Goal: Task Accomplishment & Management: Use online tool/utility

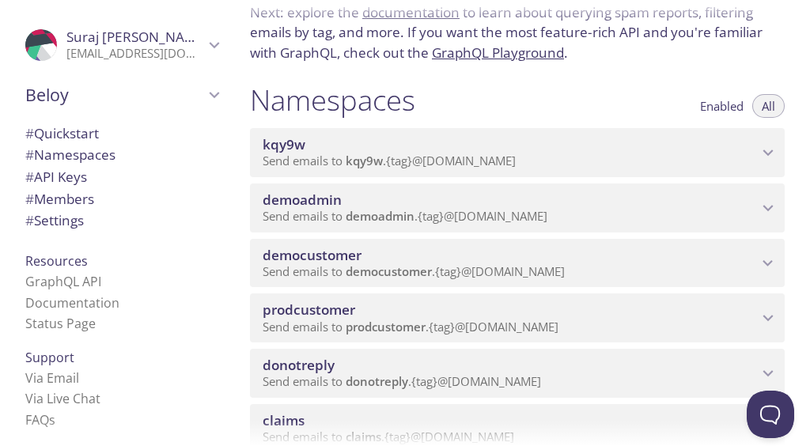
scroll to position [119, 0]
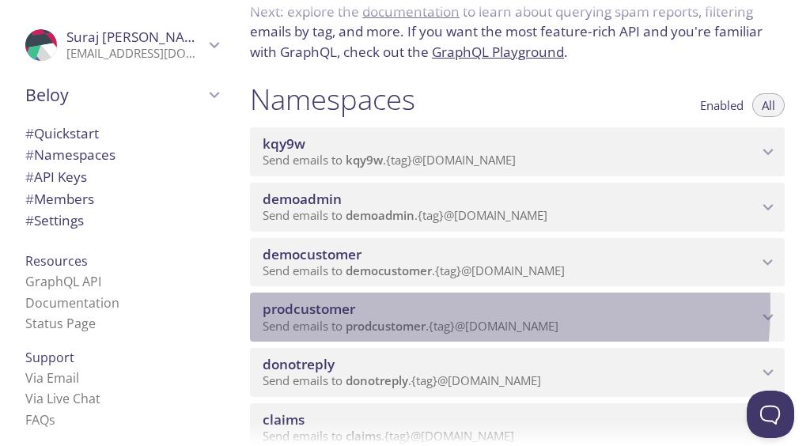
click at [426, 307] on span "prodcustomer" at bounding box center [510, 309] width 495 height 17
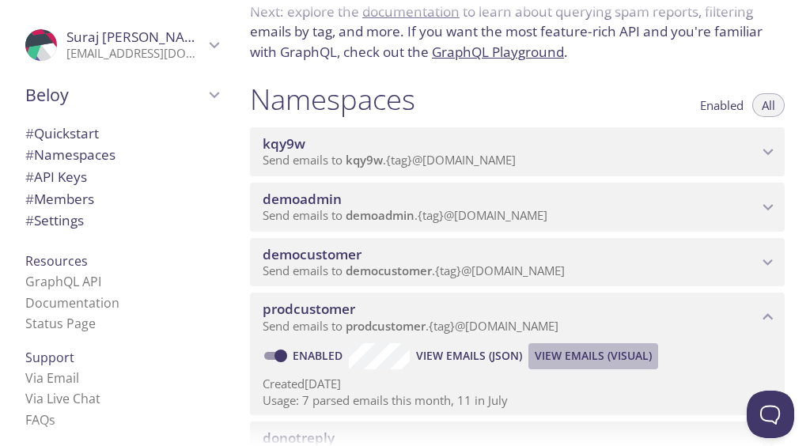
click at [578, 358] on span "View Emails (Visual)" at bounding box center [593, 356] width 117 height 19
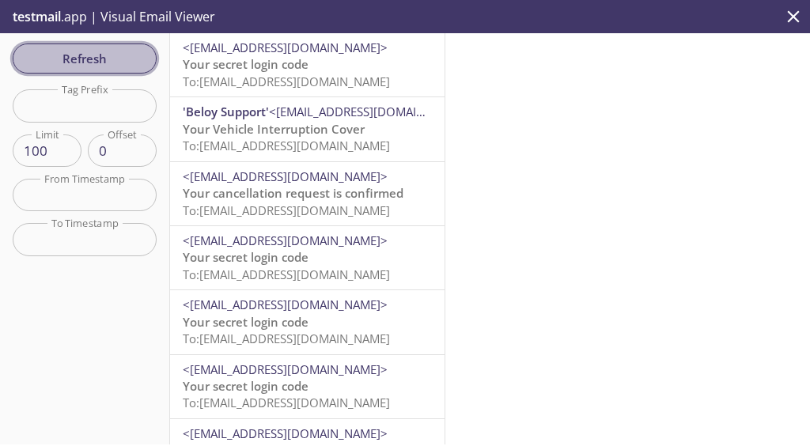
click at [82, 54] on span "Refresh" at bounding box center [84, 58] width 119 height 21
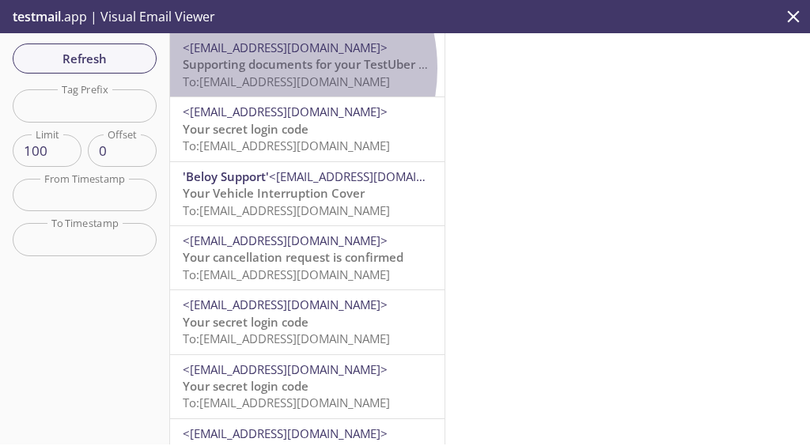
click at [258, 68] on span "Supporting documents for your TestUber claim" at bounding box center [316, 64] width 266 height 16
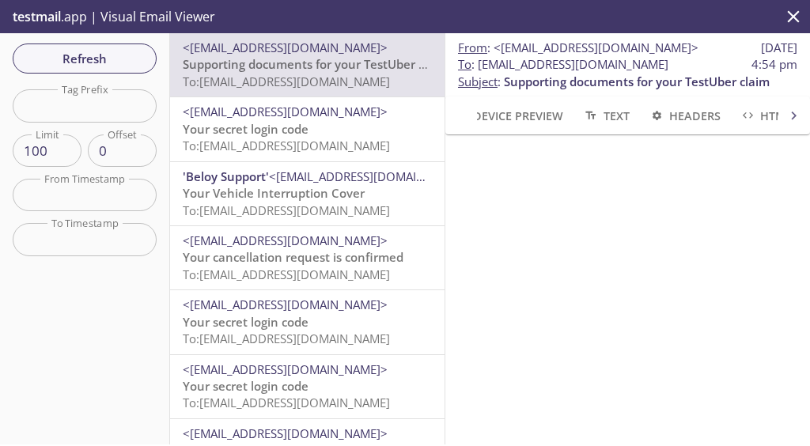
drag, startPoint x: 465, startPoint y: 67, endPoint x: 725, endPoint y: 63, distance: 259.5
click at [669, 63] on span "To : [EMAIL_ADDRESS][DOMAIN_NAME]" at bounding box center [563, 64] width 210 height 17
copy span "[EMAIL_ADDRESS][DOMAIN_NAME]"
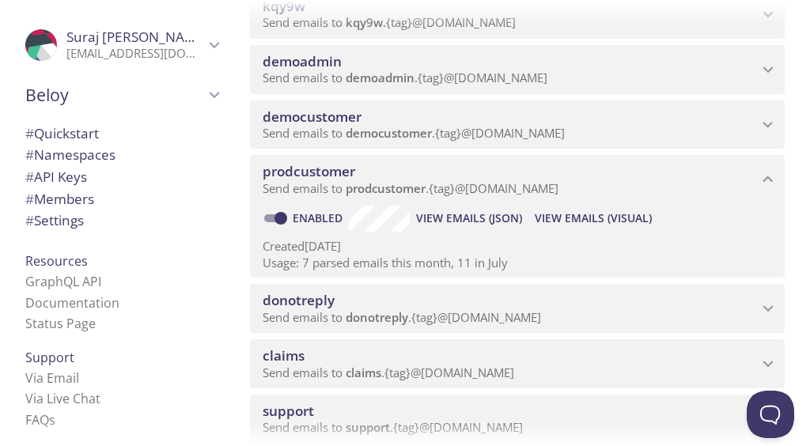
scroll to position [259, 0]
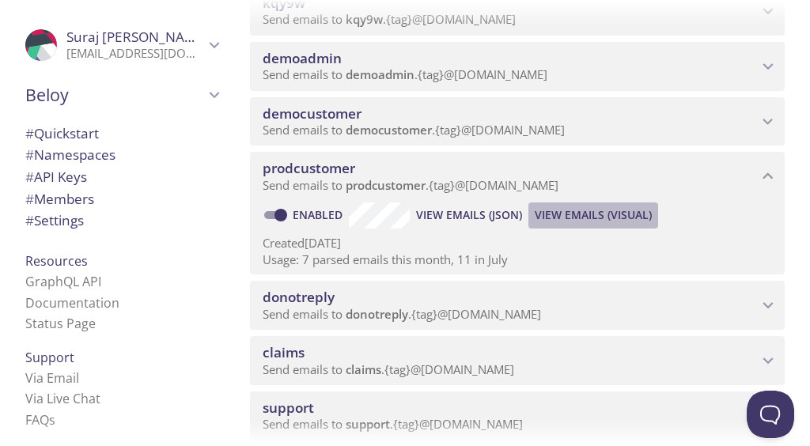
click at [604, 213] on span "View Emails (Visual)" at bounding box center [593, 215] width 117 height 19
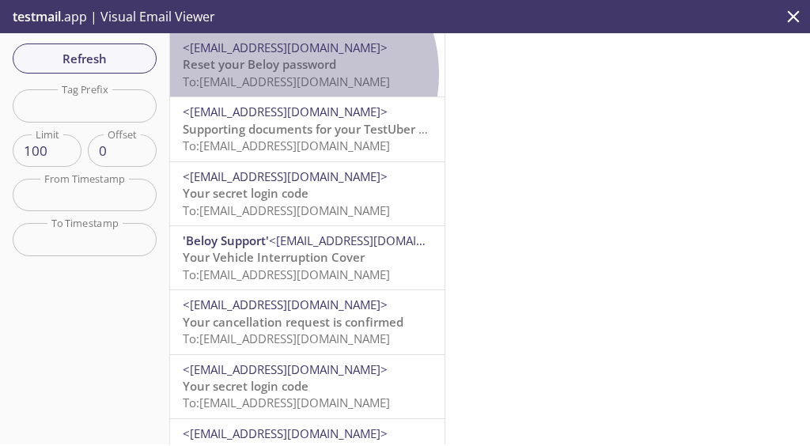
click at [286, 74] on span "To: [EMAIL_ADDRESS][DOMAIN_NAME]" at bounding box center [286, 82] width 207 height 16
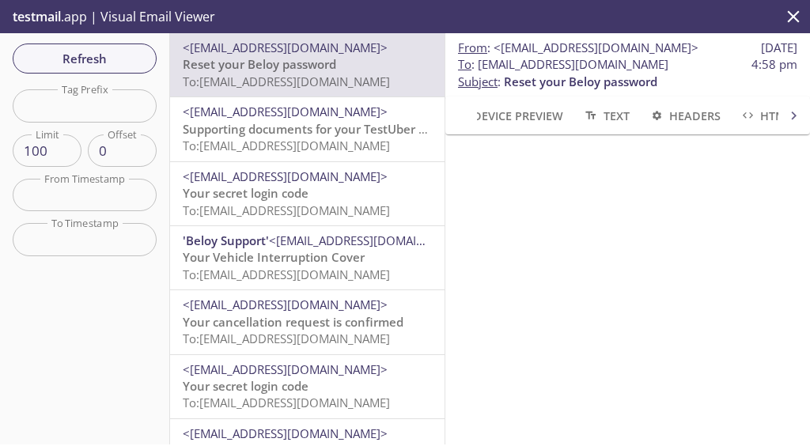
scroll to position [32, 0]
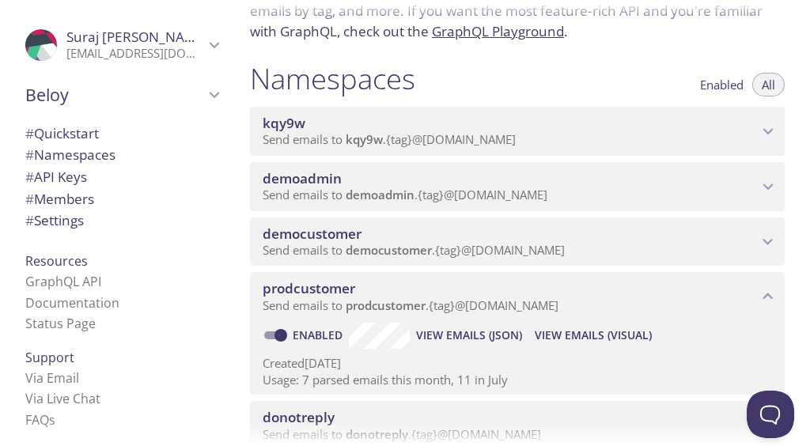
scroll to position [125, 0]
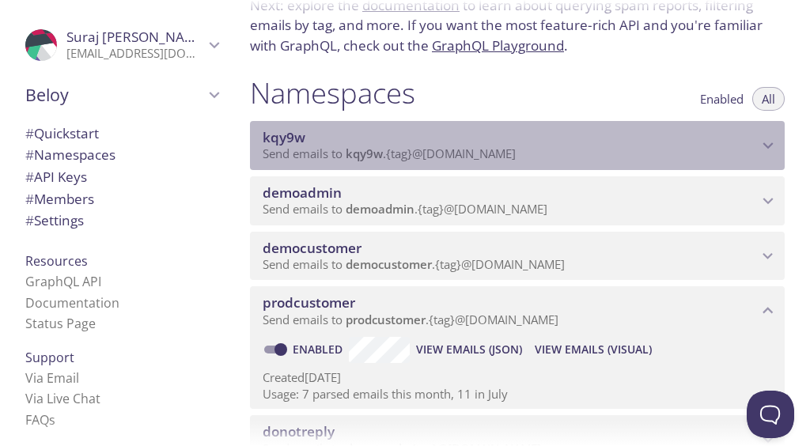
click at [689, 145] on span "kqy9w" at bounding box center [510, 137] width 495 height 17
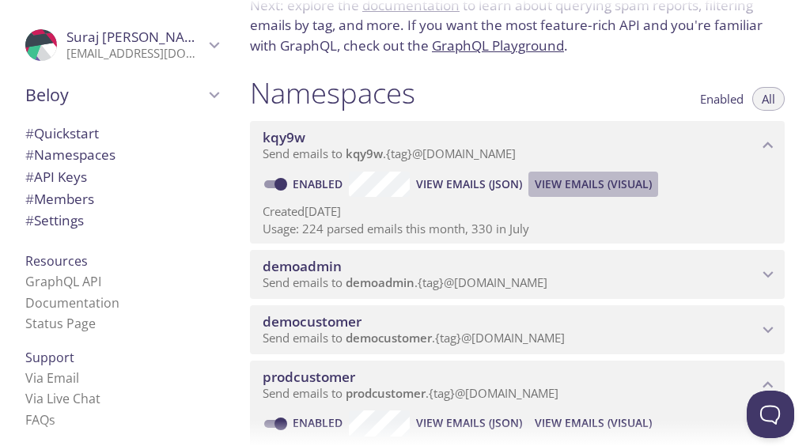
click at [612, 186] on span "View Emails (Visual)" at bounding box center [593, 184] width 117 height 19
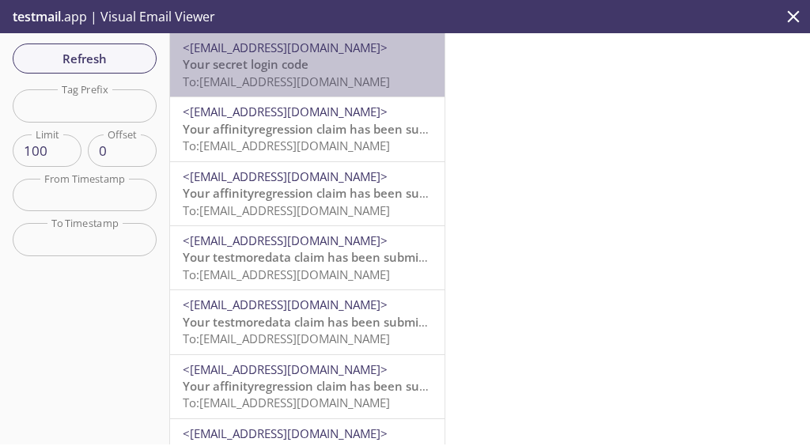
click at [313, 74] on span "To: [EMAIL_ADDRESS][DOMAIN_NAME]" at bounding box center [286, 82] width 207 height 16
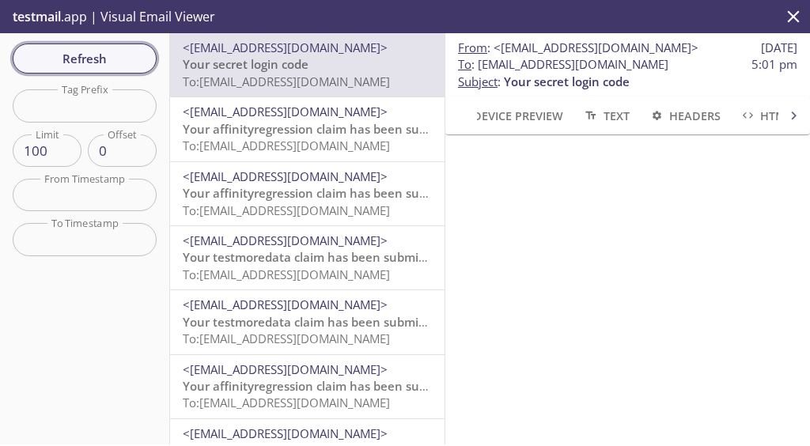
click at [95, 54] on span "Refresh" at bounding box center [84, 58] width 119 height 21
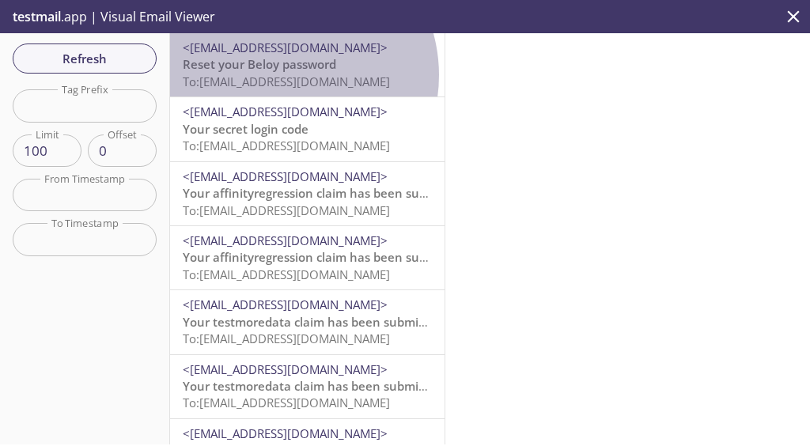
click at [281, 75] on span "To: [EMAIL_ADDRESS][DOMAIN_NAME]" at bounding box center [286, 82] width 207 height 16
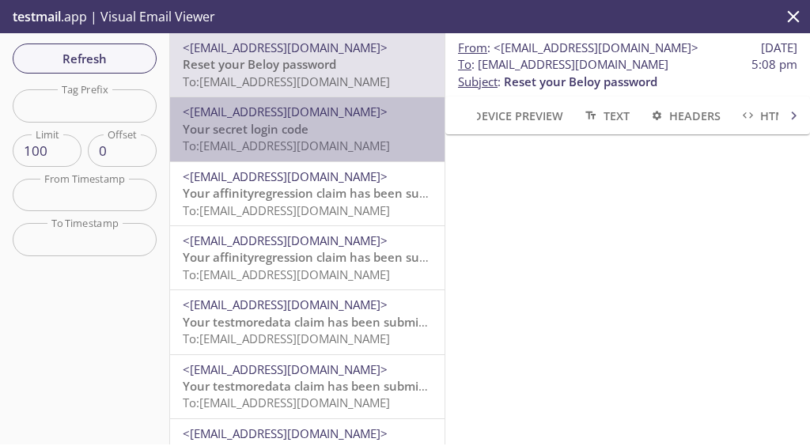
click at [312, 134] on p "Your secret login code To: [EMAIL_ADDRESS][DOMAIN_NAME]" at bounding box center [307, 138] width 249 height 34
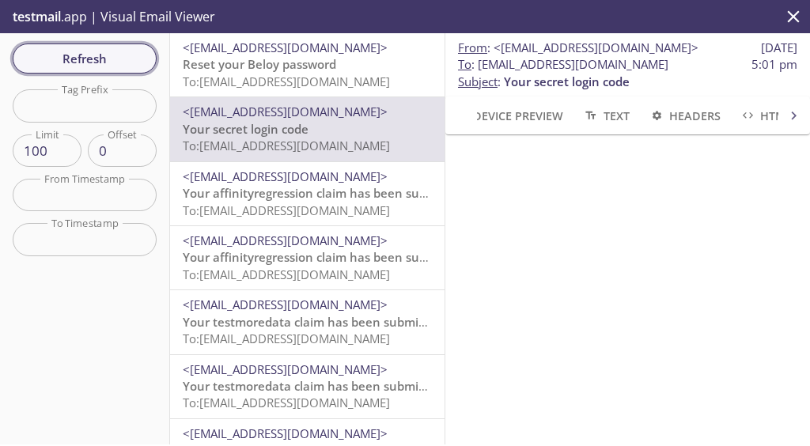
click at [109, 62] on span "Refresh" at bounding box center [84, 58] width 119 height 21
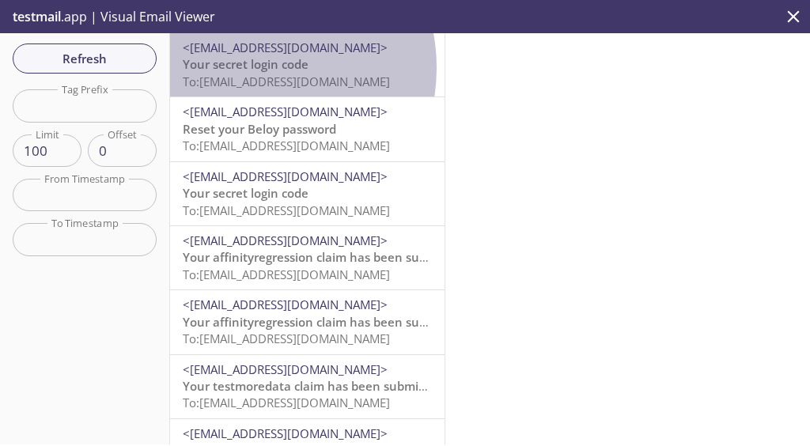
click at [243, 68] on span "Your secret login code" at bounding box center [246, 64] width 126 height 16
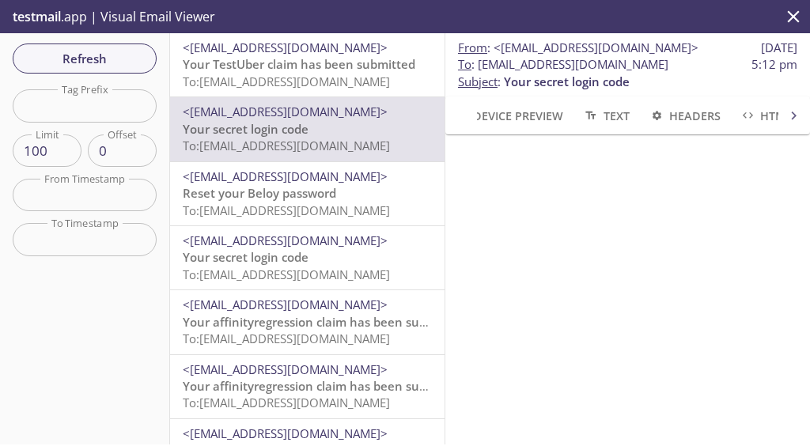
scroll to position [163, 0]
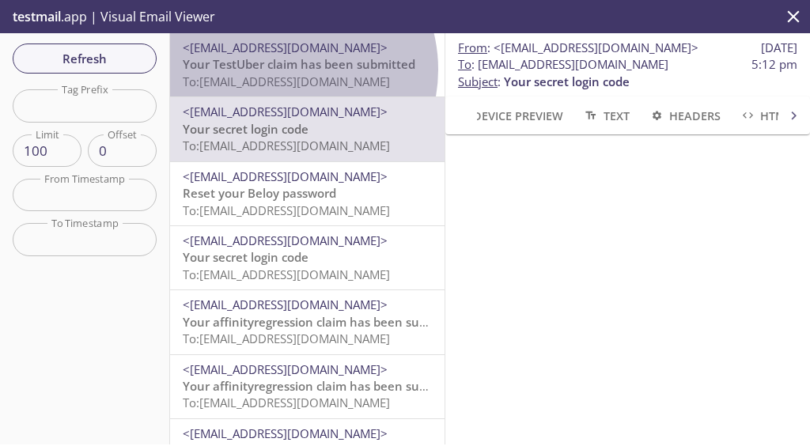
click at [283, 70] on span "Your TestUber claim has been submitted" at bounding box center [299, 64] width 233 height 16
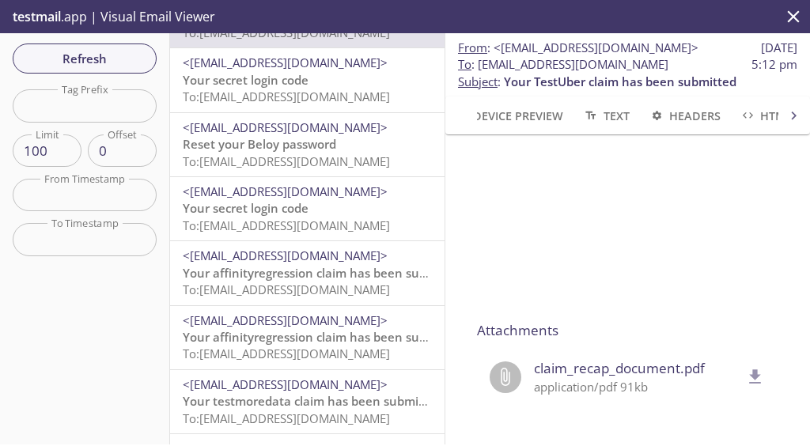
scroll to position [62, 0]
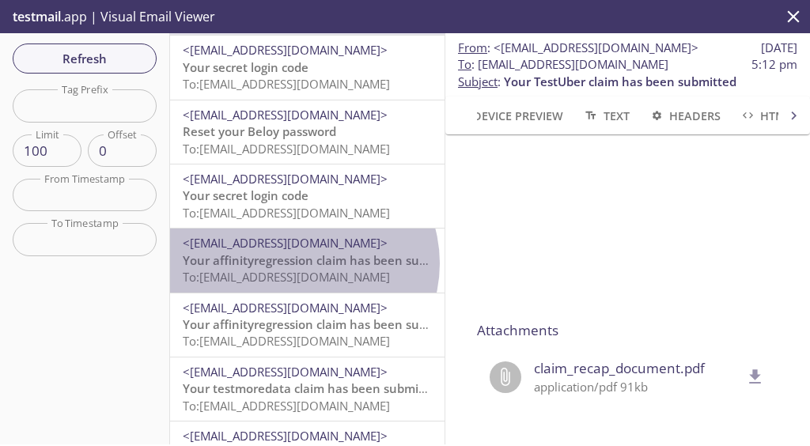
click at [302, 263] on span "Your affinityregression claim has been submitted" at bounding box center [324, 260] width 282 height 16
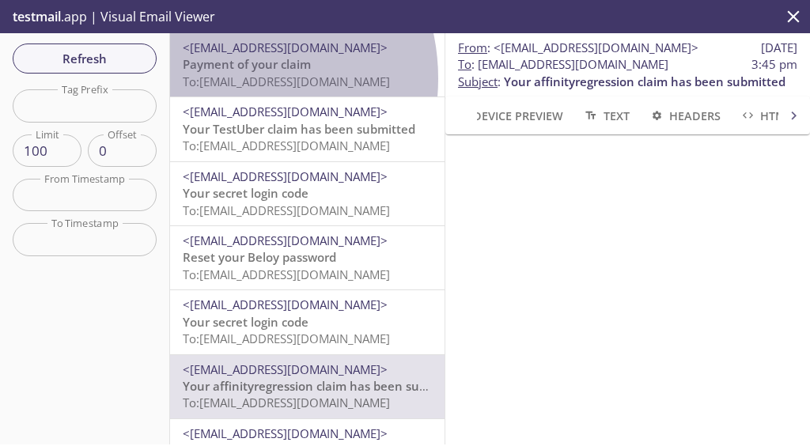
click at [222, 78] on span "To: [EMAIL_ADDRESS][DOMAIN_NAME]" at bounding box center [286, 82] width 207 height 16
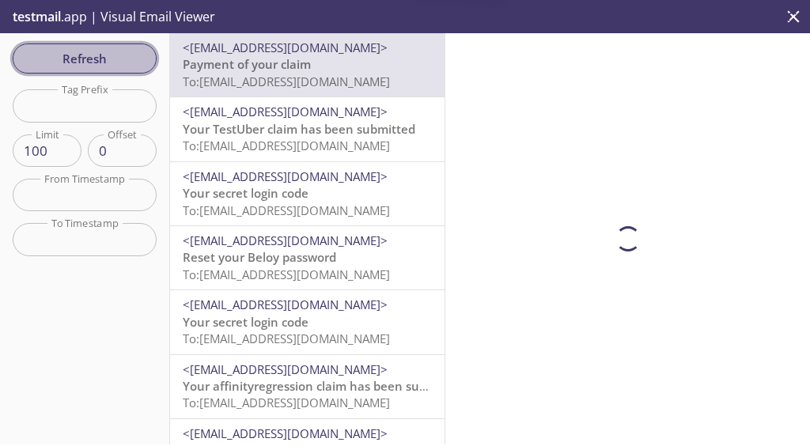
click at [115, 59] on span "Refresh" at bounding box center [84, 58] width 119 height 21
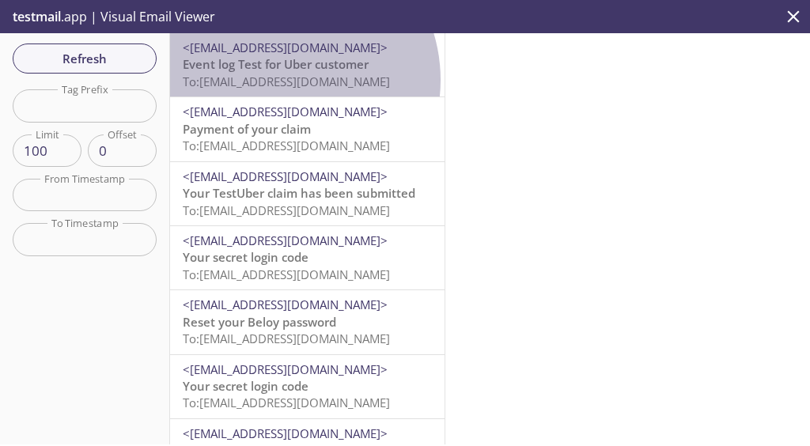
click at [278, 80] on span "To: [EMAIL_ADDRESS][DOMAIN_NAME]" at bounding box center [286, 82] width 207 height 16
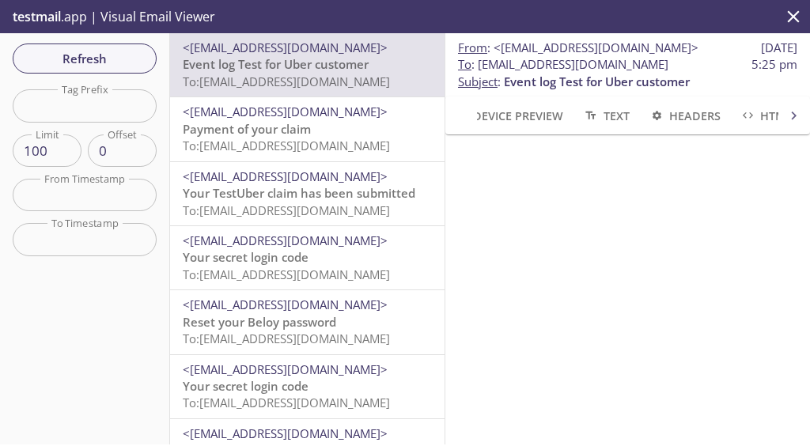
scroll to position [187, 0]
click at [786, 114] on icon at bounding box center [794, 116] width 17 height 17
click at [606, 110] on span "Text" at bounding box center [605, 116] width 47 height 20
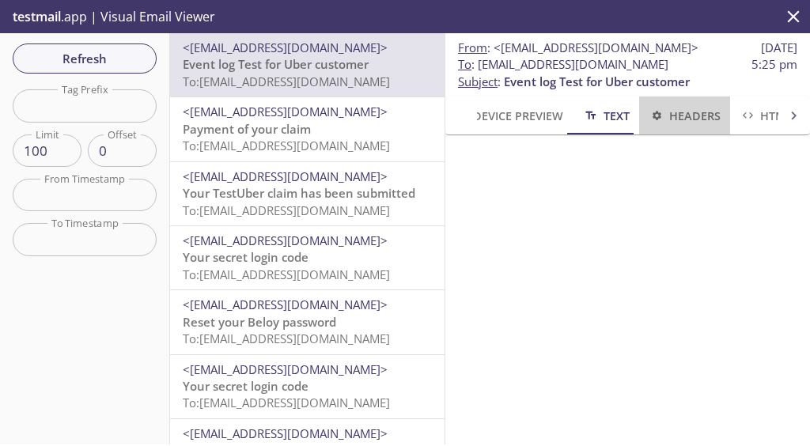
click at [677, 115] on span "Headers" at bounding box center [685, 116] width 72 height 20
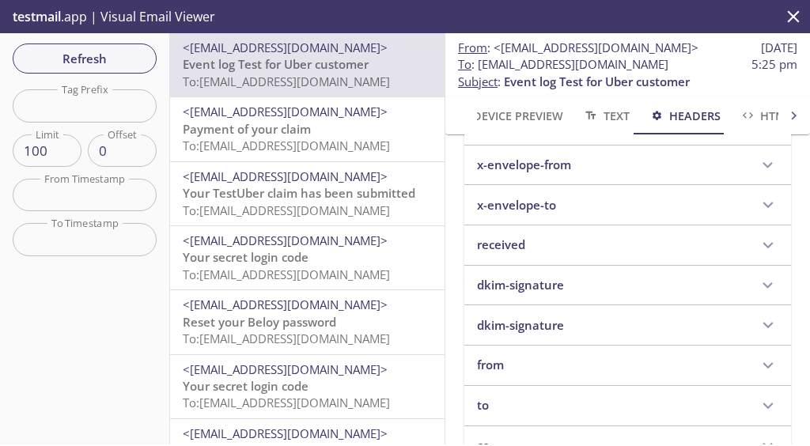
scroll to position [160, 0]
click at [562, 244] on div "received" at bounding box center [612, 244] width 271 height 17
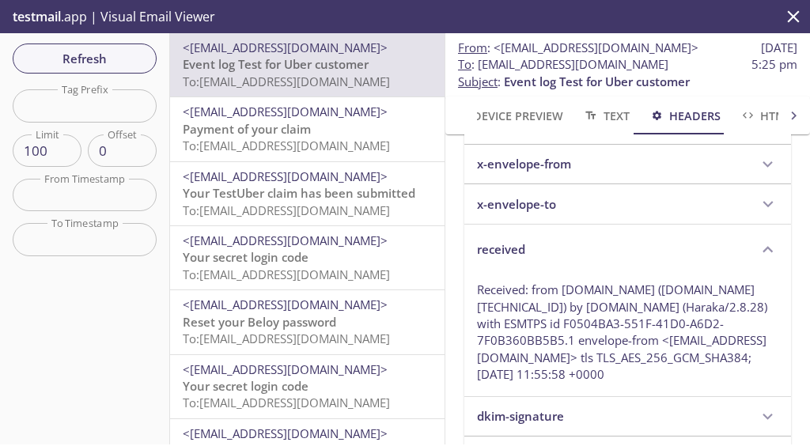
click at [562, 244] on div "received" at bounding box center [612, 249] width 271 height 17
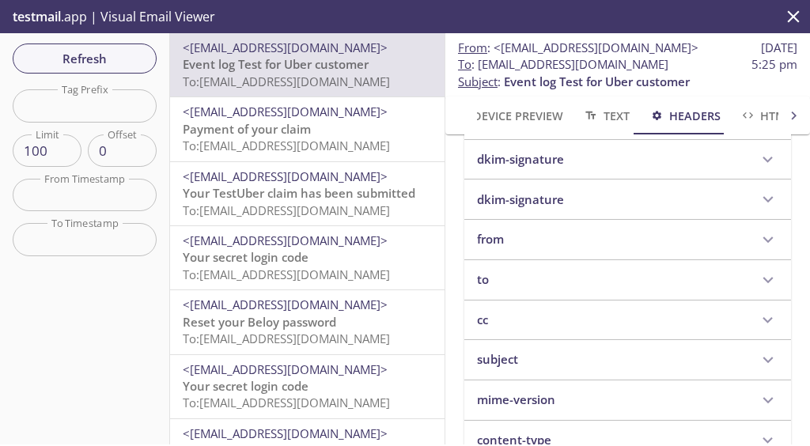
scroll to position [288, 0]
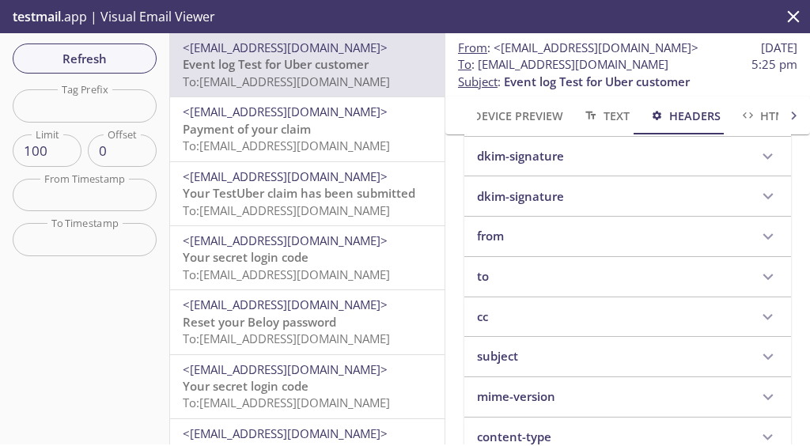
click at [536, 240] on div "from" at bounding box center [612, 236] width 271 height 17
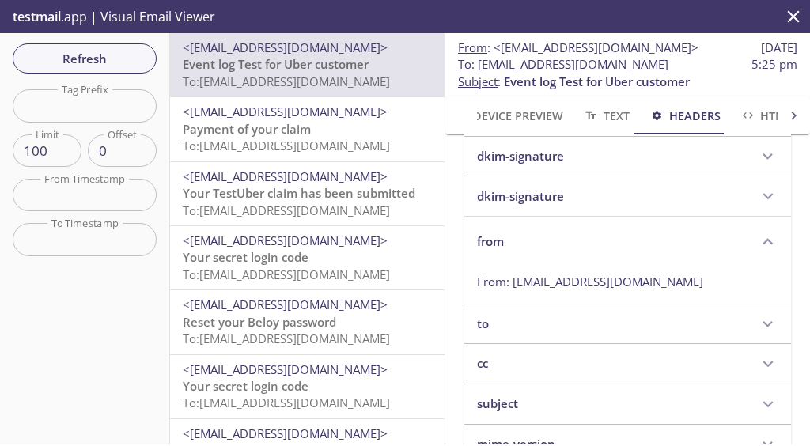
click at [536, 240] on div "from" at bounding box center [612, 241] width 271 height 17
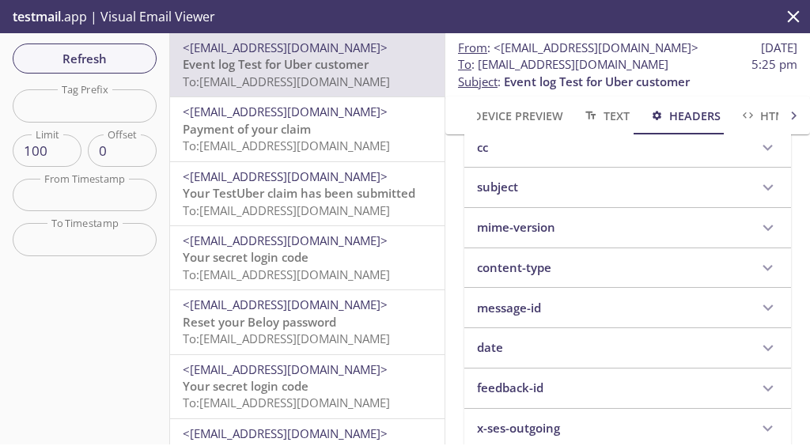
scroll to position [487, 0]
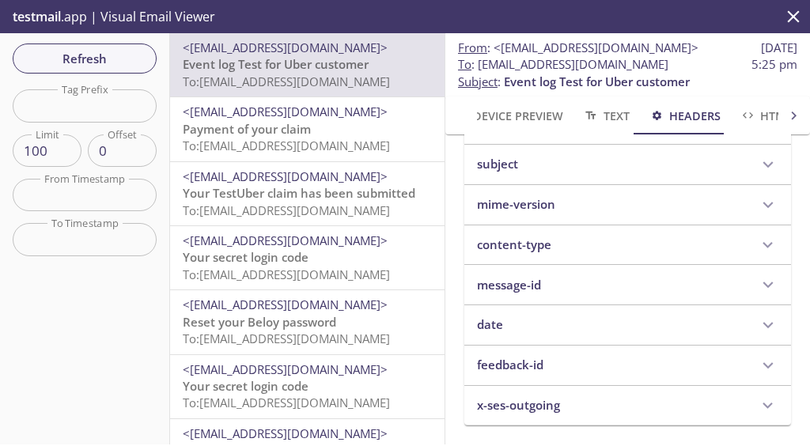
click at [551, 365] on div "feedback-id" at bounding box center [627, 366] width 327 height 40
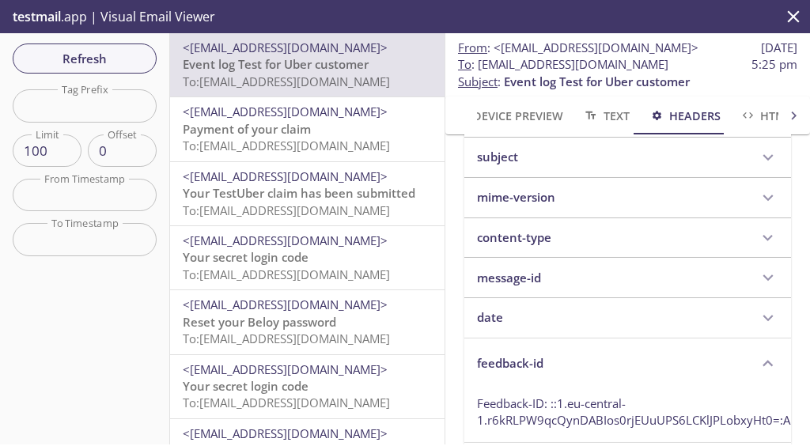
scroll to position [564, 0]
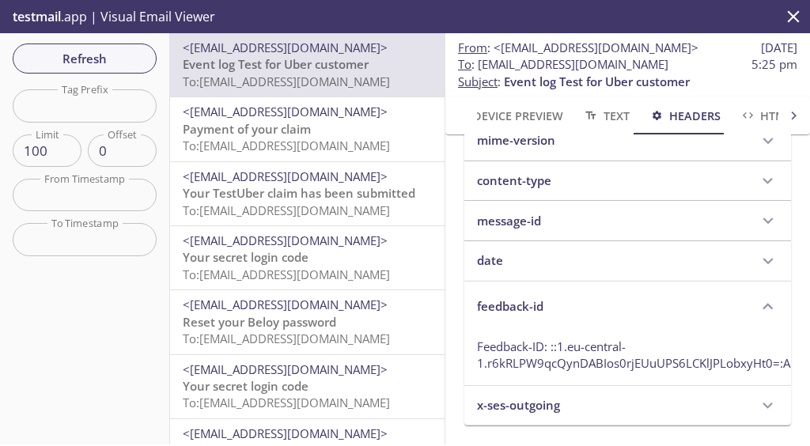
click at [530, 298] on p "feedback-id" at bounding box center [510, 306] width 66 height 17
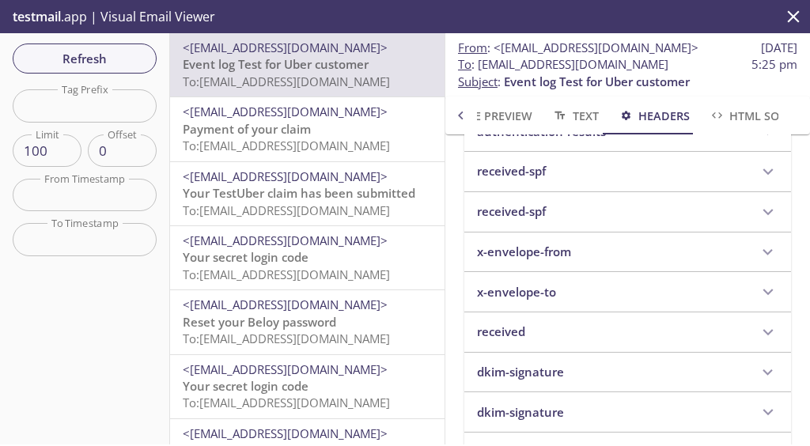
scroll to position [0, 0]
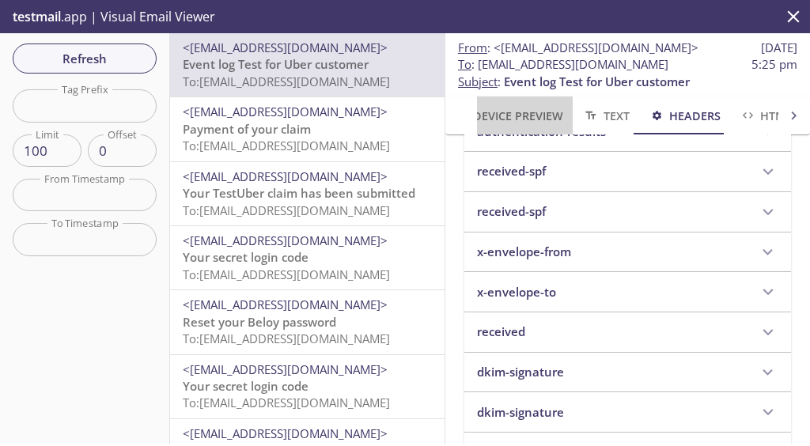
click at [498, 116] on span "Device Preview" at bounding box center [508, 116] width 111 height 20
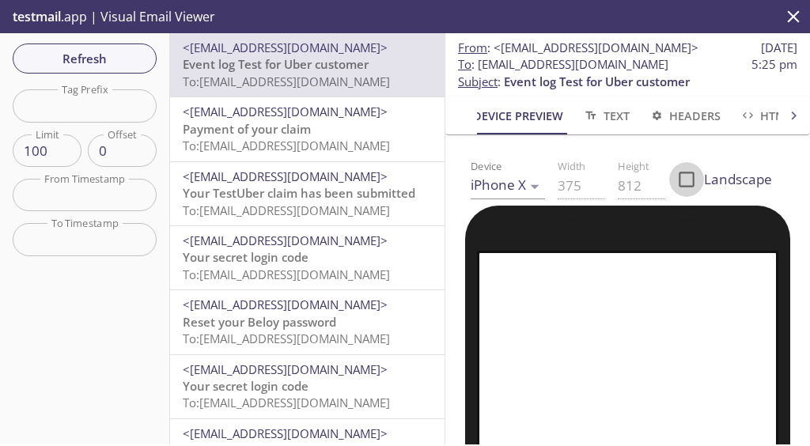
click at [669, 197] on input "Landscape" at bounding box center [686, 179] width 35 height 35
checkbox input "true"
type input "812"
type input "375"
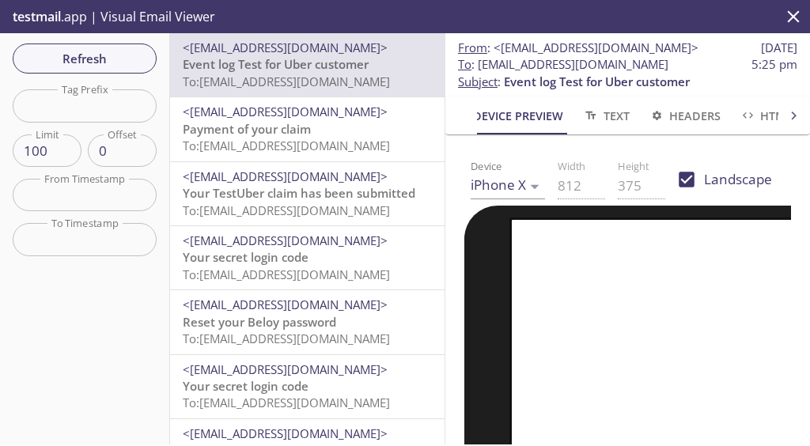
click at [574, 188] on body ".cls-1 { fill: #6d5ca8; } .cls-2 { fill: #3fc191; } .cls-3 { fill: #3b4752; } .…" at bounding box center [405, 223] width 810 height 446
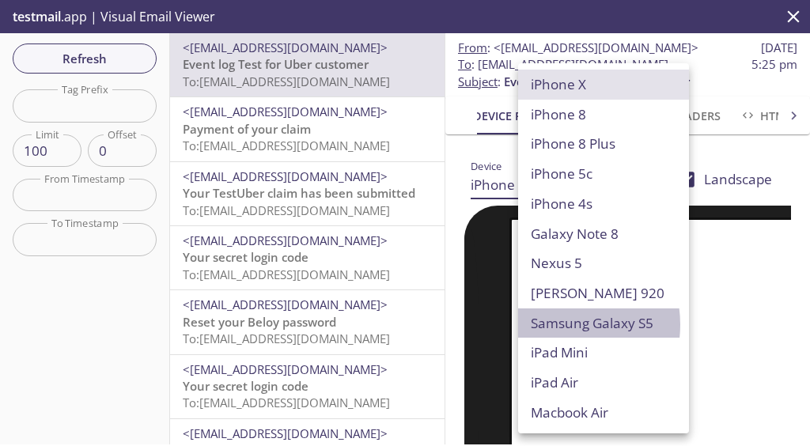
click at [554, 324] on li "Samsung Galaxy S5" at bounding box center [603, 324] width 171 height 30
type input "Samsung Galaxy S5"
type input "568"
type input "320"
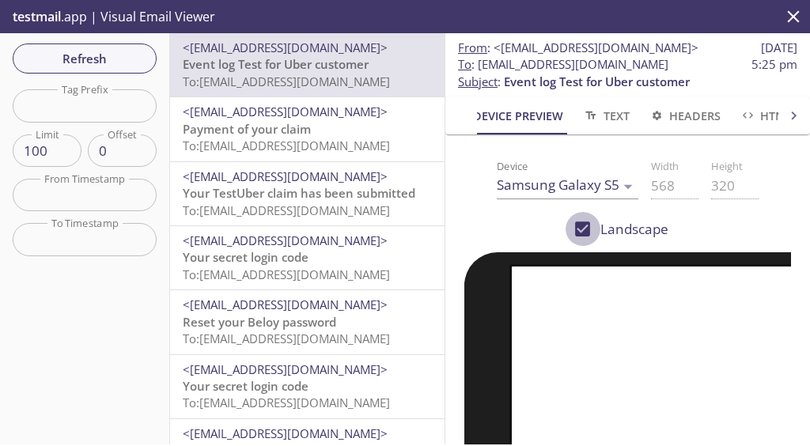
click at [566, 226] on input "Landscape" at bounding box center [583, 229] width 35 height 35
checkbox input "false"
type input "320"
type input "568"
